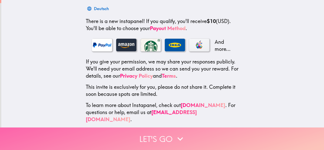
click at [158, 137] on button "Let's go" at bounding box center [162, 139] width 324 height 23
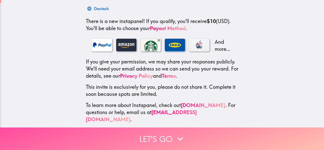
scroll to position [43, 0]
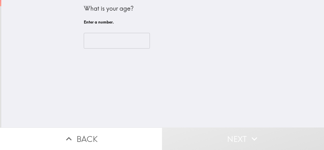
click at [97, 47] on input "number" at bounding box center [117, 41] width 66 height 16
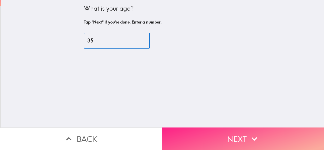
type input "35"
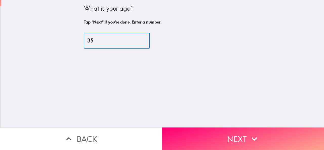
drag, startPoint x: 229, startPoint y: 129, endPoint x: 225, endPoint y: 122, distance: 7.3
click at [229, 129] on button "Next" at bounding box center [243, 139] width 162 height 23
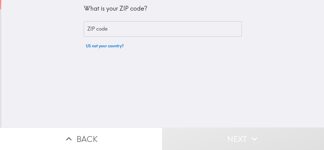
drag, startPoint x: 241, startPoint y: 47, endPoint x: 162, endPoint y: 32, distance: 79.7
click at [241, 47] on div "What is your ZIP code? ZIP code ZIP code US not your country?" at bounding box center [162, 64] width 323 height 128
click at [151, 30] on input "ZIP code" at bounding box center [163, 29] width 158 height 16
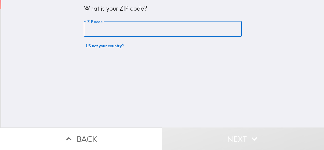
paste input "32811"
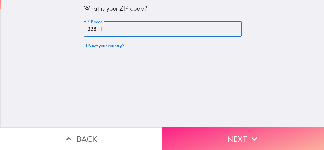
type input "32811"
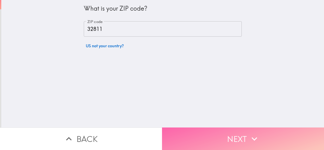
click at [210, 131] on button "Next" at bounding box center [243, 139] width 162 height 23
